Goal: Find specific page/section: Find specific page/section

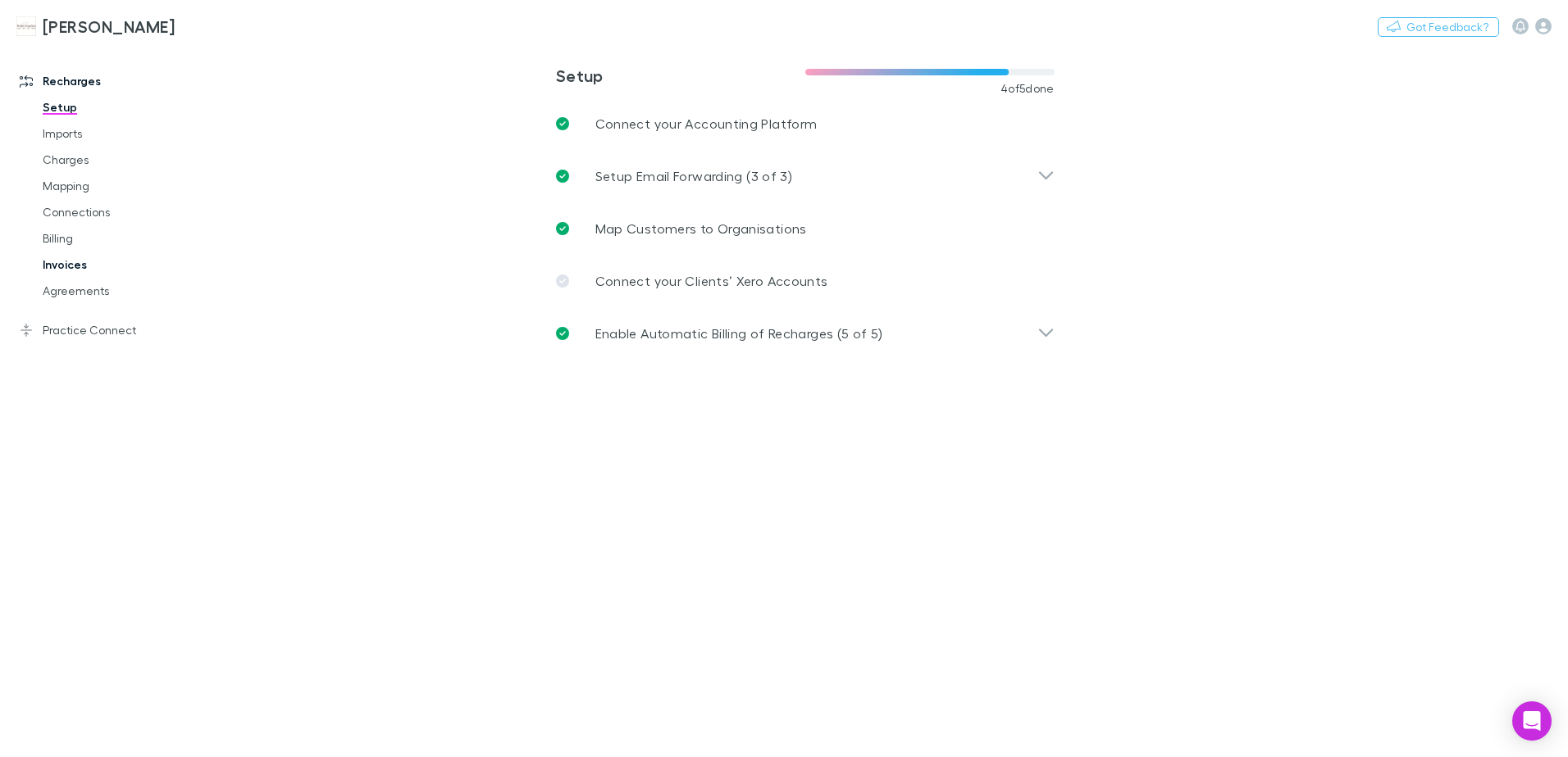
click at [72, 267] on link "Invoices" at bounding box center [124, 265] width 195 height 27
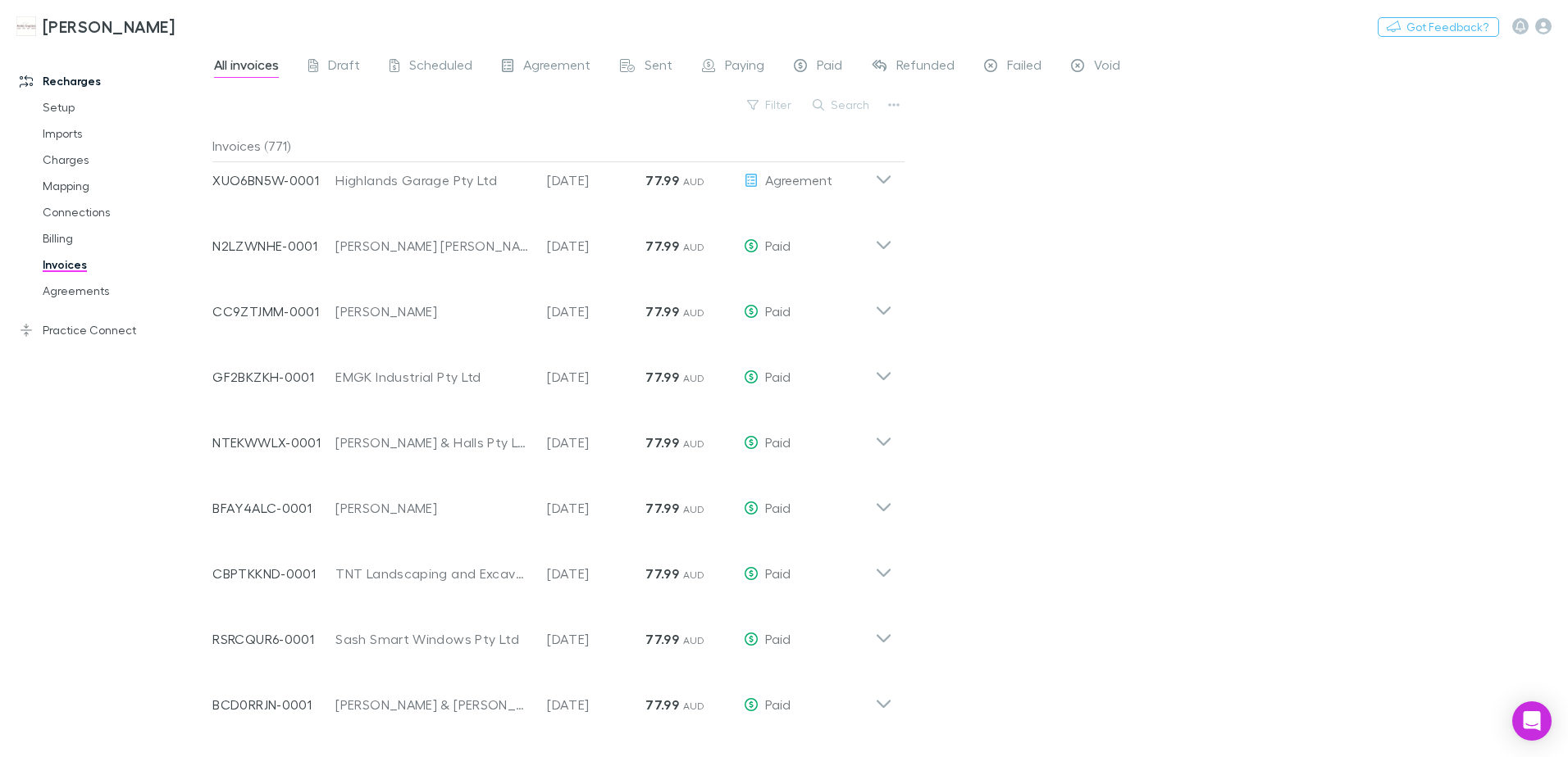
scroll to position [30424, 0]
